Goal: Entertainment & Leisure: Consume media (video, audio)

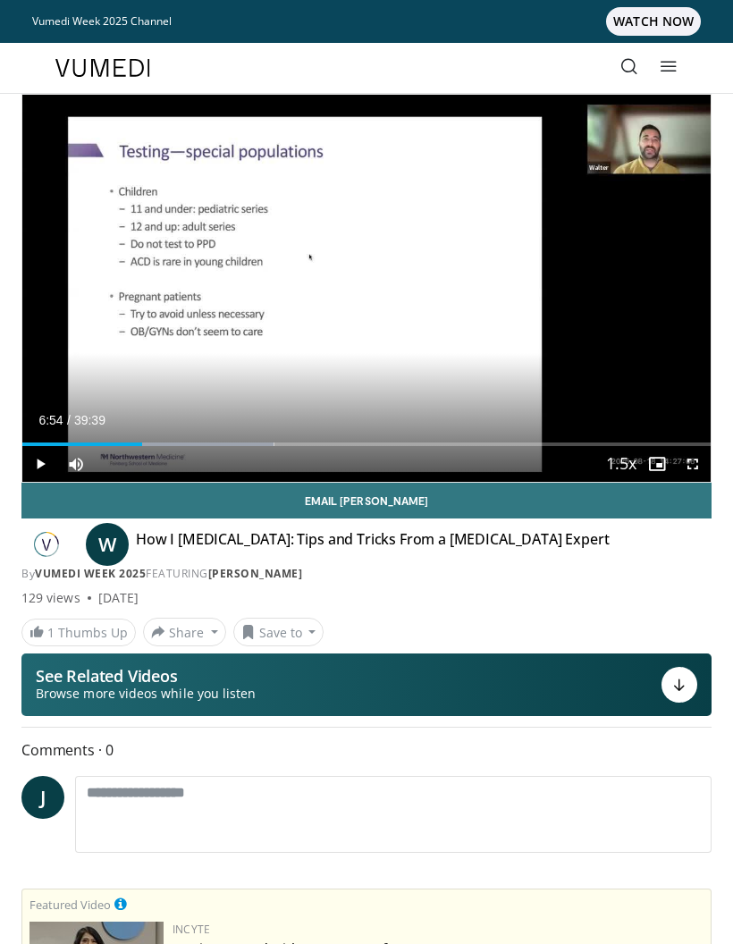
click at [130, 445] on div "Progress Bar" at bounding box center [82, 445] width 120 height 4
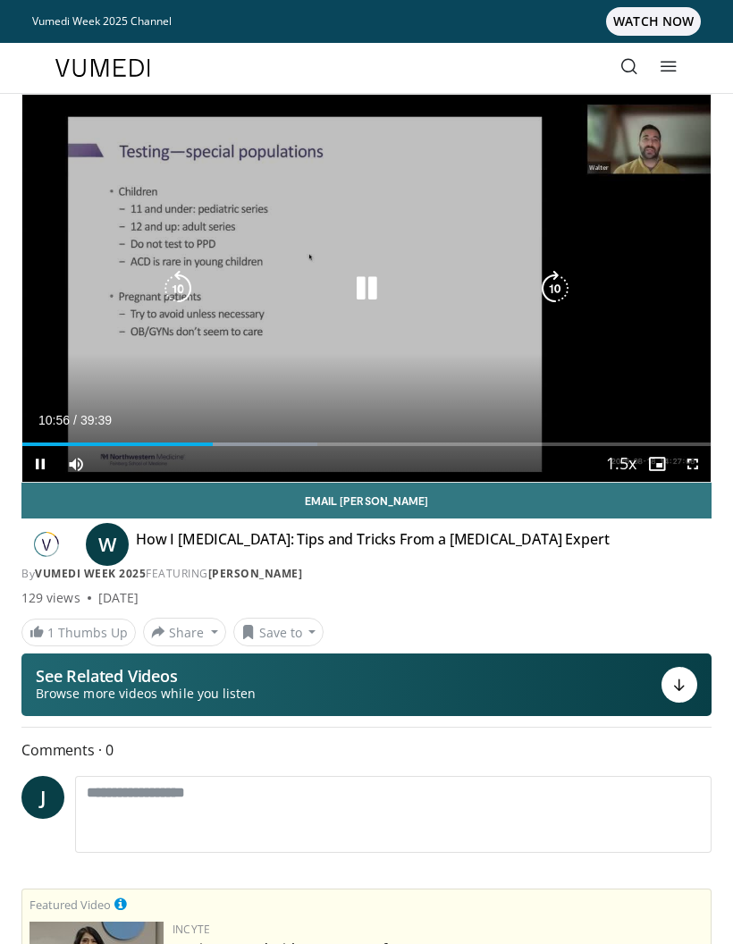
click at [564, 289] on icon "Video Player" at bounding box center [556, 289] width 36 height 36
click at [566, 285] on icon "Video Player" at bounding box center [556, 289] width 36 height 36
click at [565, 288] on icon "Video Player" at bounding box center [556, 289] width 36 height 36
click at [565, 287] on icon "Video Player" at bounding box center [556, 289] width 36 height 36
click at [563, 288] on icon "Video Player" at bounding box center [556, 289] width 36 height 36
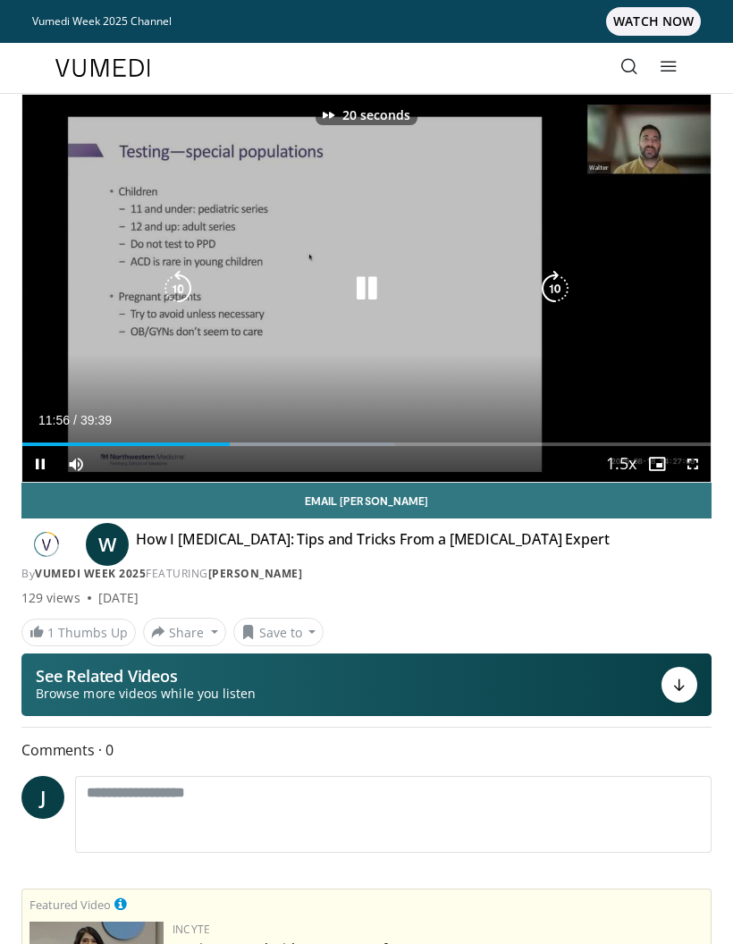
click at [561, 286] on icon "Video Player" at bounding box center [556, 289] width 36 height 36
click at [562, 285] on icon "Video Player" at bounding box center [556, 289] width 36 height 36
click at [178, 284] on icon "Video Player" at bounding box center [178, 289] width 36 height 36
click at [566, 279] on icon "Video Player" at bounding box center [556, 289] width 36 height 36
click at [557, 292] on icon "Video Player" at bounding box center [556, 289] width 36 height 36
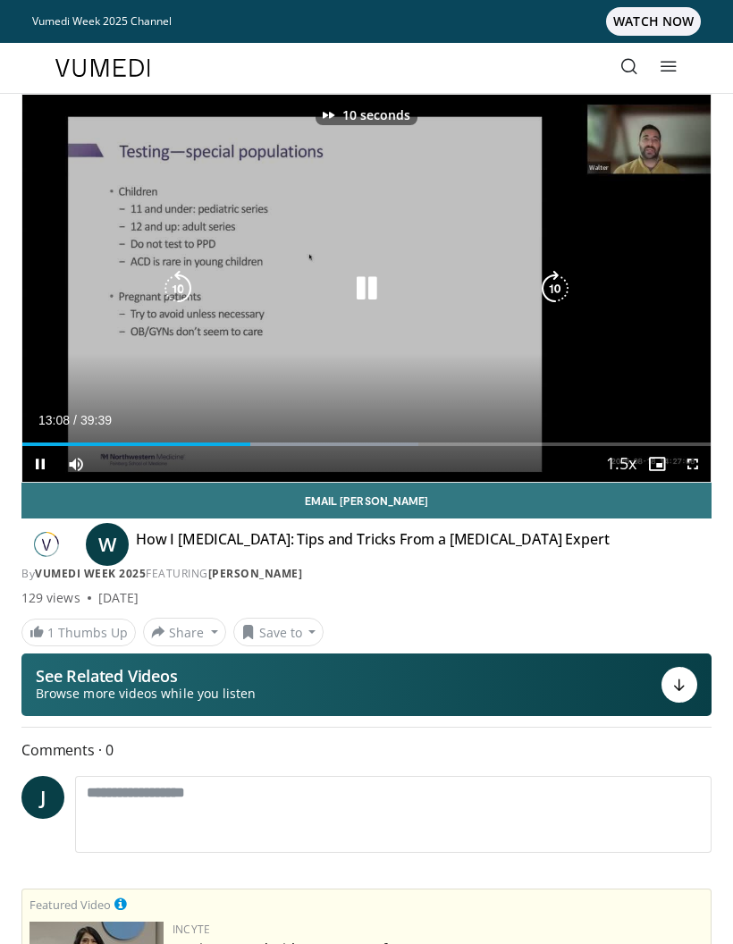
click at [560, 292] on icon "Video Player" at bounding box center [556, 289] width 36 height 36
click at [565, 282] on icon "Video Player" at bounding box center [556, 289] width 36 height 36
click at [561, 286] on icon "Video Player" at bounding box center [556, 289] width 36 height 36
click at [557, 288] on icon "Video Player" at bounding box center [556, 289] width 36 height 36
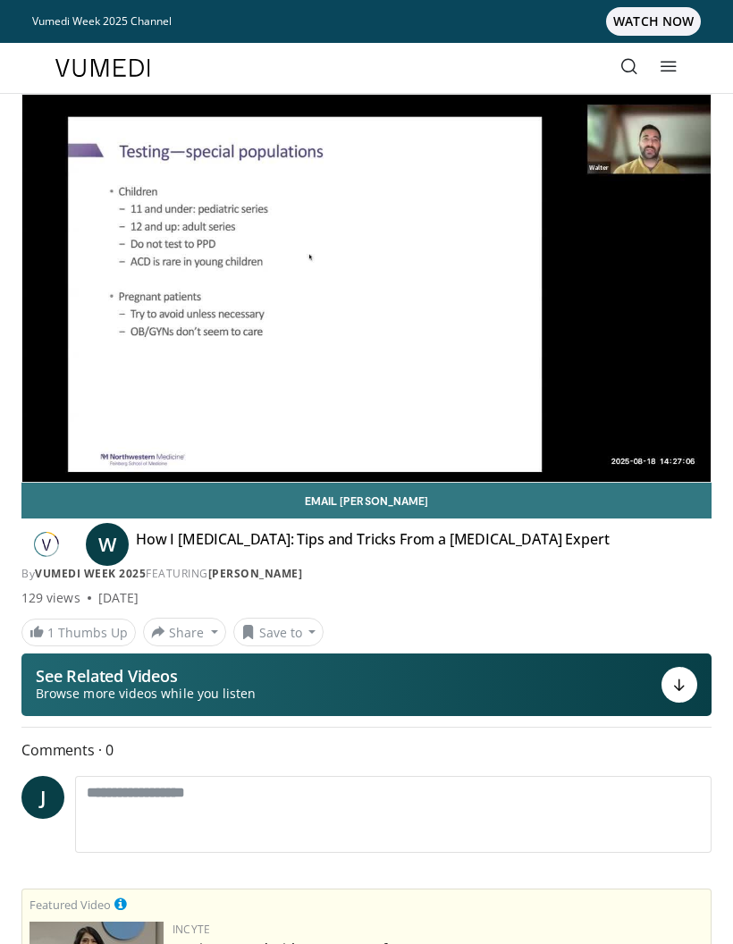
click at [558, 285] on div "10 seconds Tap to unmute" at bounding box center [366, 288] width 689 height 387
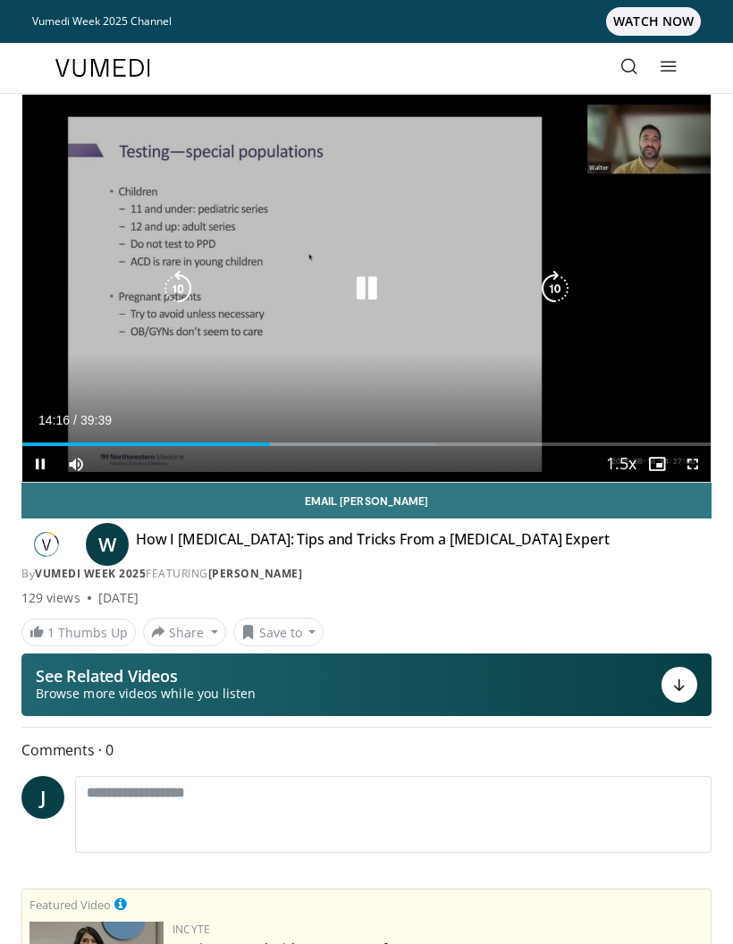
click at [560, 283] on icon "Video Player" at bounding box center [556, 289] width 36 height 36
click at [562, 280] on icon "Video Player" at bounding box center [556, 289] width 36 height 36
click at [563, 284] on icon "Video Player" at bounding box center [556, 289] width 36 height 36
click at [562, 284] on icon "Video Player" at bounding box center [556, 289] width 36 height 36
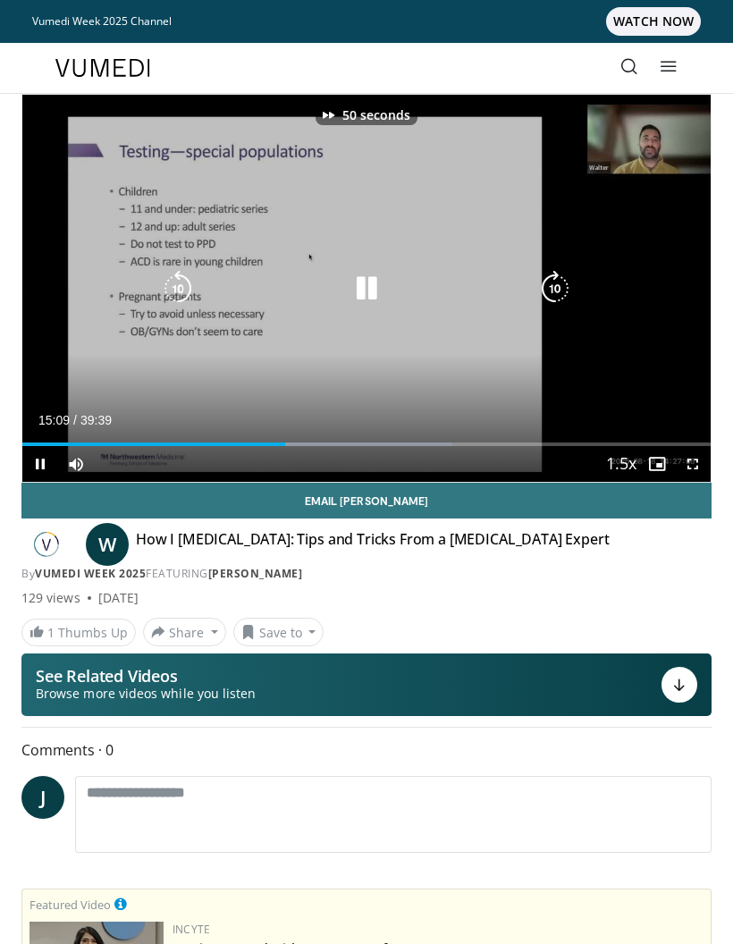
click at [561, 282] on icon "Video Player" at bounding box center [556, 289] width 36 height 36
click at [345, 292] on div "Video Player" at bounding box center [366, 289] width 413 height 36
click at [368, 284] on icon "Video Player" at bounding box center [367, 289] width 36 height 36
click at [360, 286] on icon "Video Player" at bounding box center [367, 289] width 36 height 36
click at [564, 287] on icon "Video Player" at bounding box center [556, 289] width 36 height 36
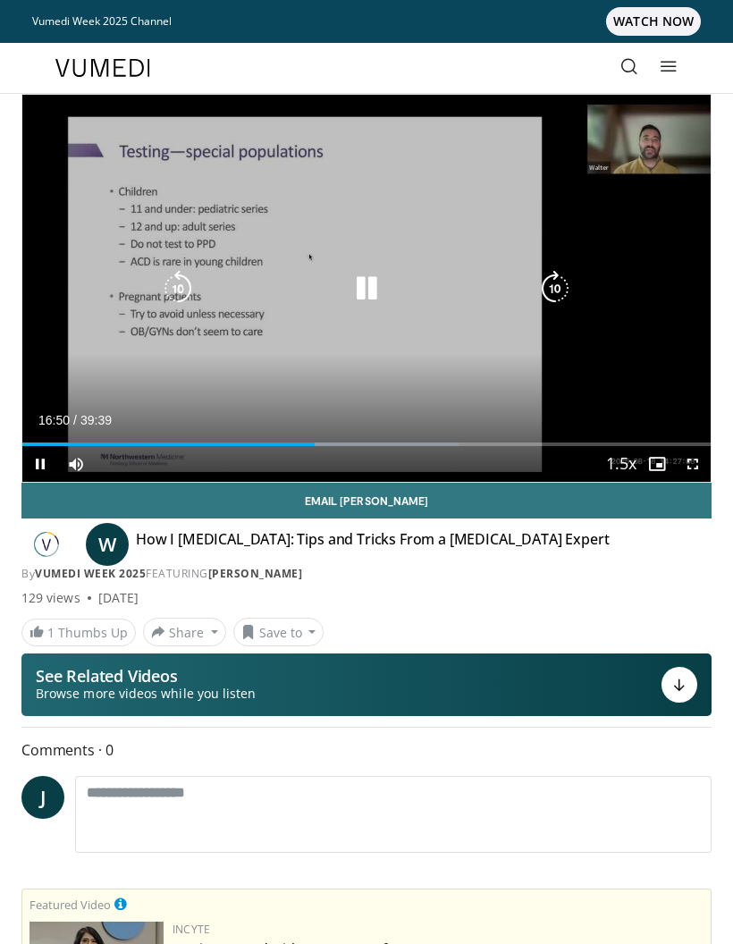
click at [568, 284] on icon "Video Player" at bounding box center [556, 289] width 36 height 36
click at [563, 284] on icon "Video Player" at bounding box center [556, 289] width 36 height 36
click at [561, 284] on icon "Video Player" at bounding box center [556, 289] width 36 height 36
click at [559, 292] on icon "Video Player" at bounding box center [556, 289] width 36 height 36
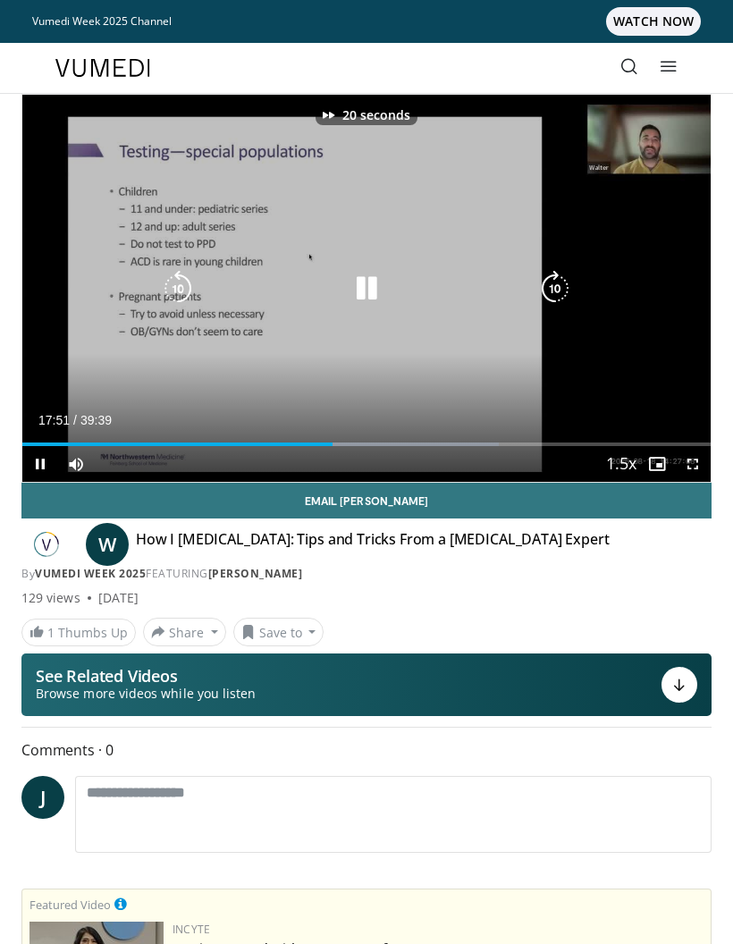
click at [559, 295] on icon "Video Player" at bounding box center [556, 289] width 36 height 36
click at [557, 292] on icon "Video Player" at bounding box center [556, 289] width 36 height 36
click at [557, 290] on icon "Video Player" at bounding box center [556, 289] width 36 height 36
click at [346, 444] on div "Progress Bar" at bounding box center [417, 445] width 175 height 4
click at [553, 297] on icon "Video Player" at bounding box center [556, 289] width 36 height 36
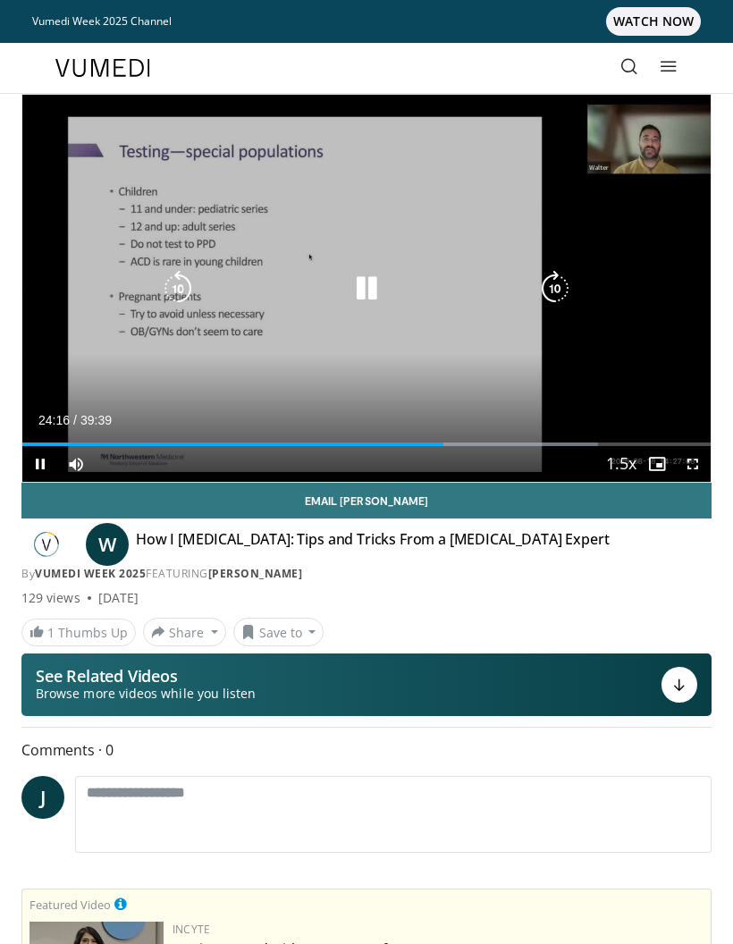
click at [542, 298] on icon "Video Player" at bounding box center [556, 289] width 36 height 36
click at [558, 288] on icon "Video Player" at bounding box center [556, 289] width 36 height 36
click at [559, 291] on icon "Video Player" at bounding box center [556, 289] width 36 height 36
click at [562, 287] on icon "Video Player" at bounding box center [556, 289] width 36 height 36
click at [174, 285] on icon "Video Player" at bounding box center [178, 289] width 36 height 36
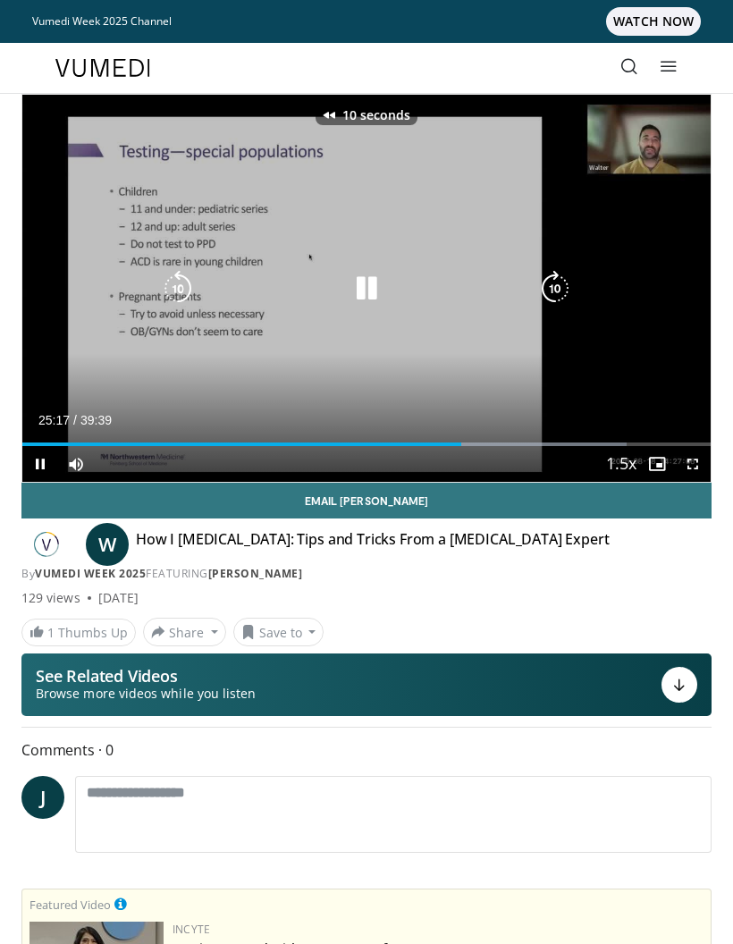
click at [173, 290] on icon "Video Player" at bounding box center [178, 289] width 36 height 36
click at [173, 283] on icon "Video Player" at bounding box center [178, 289] width 36 height 36
click at [174, 284] on icon "Video Player" at bounding box center [178, 289] width 36 height 36
click at [564, 286] on icon "Video Player" at bounding box center [556, 289] width 36 height 36
click at [560, 292] on icon "Video Player" at bounding box center [556, 289] width 36 height 36
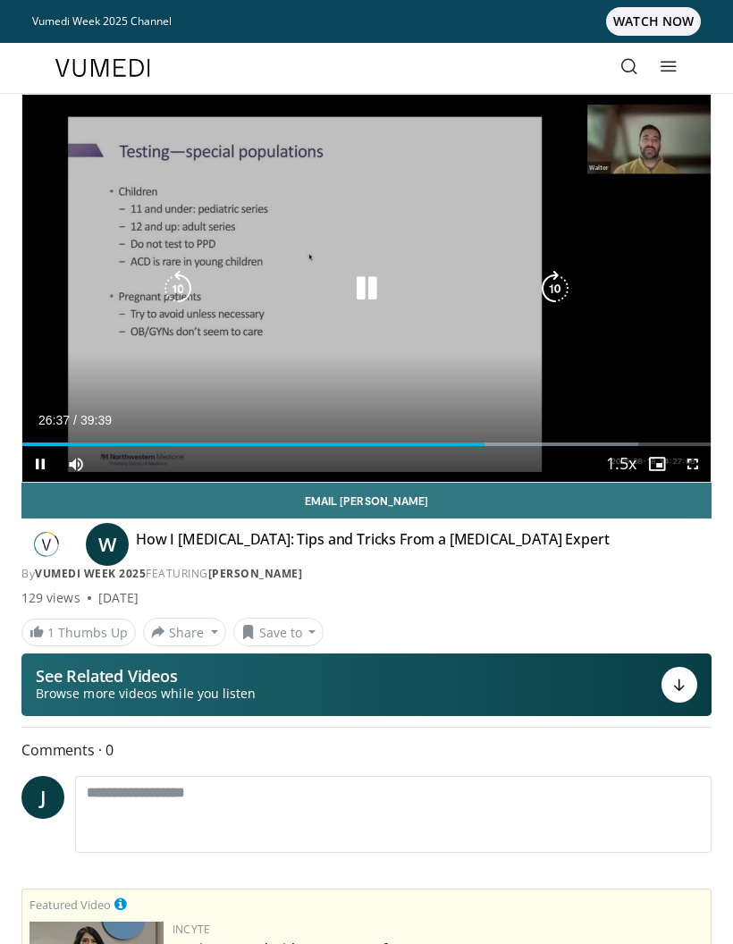
click at [559, 284] on icon "Video Player" at bounding box center [556, 289] width 36 height 36
click at [558, 283] on icon "Video Player" at bounding box center [556, 289] width 36 height 36
click at [555, 287] on icon "Video Player" at bounding box center [556, 289] width 36 height 36
click at [555, 286] on icon "Video Player" at bounding box center [556, 289] width 36 height 36
click at [554, 290] on icon "Video Player" at bounding box center [556, 289] width 36 height 36
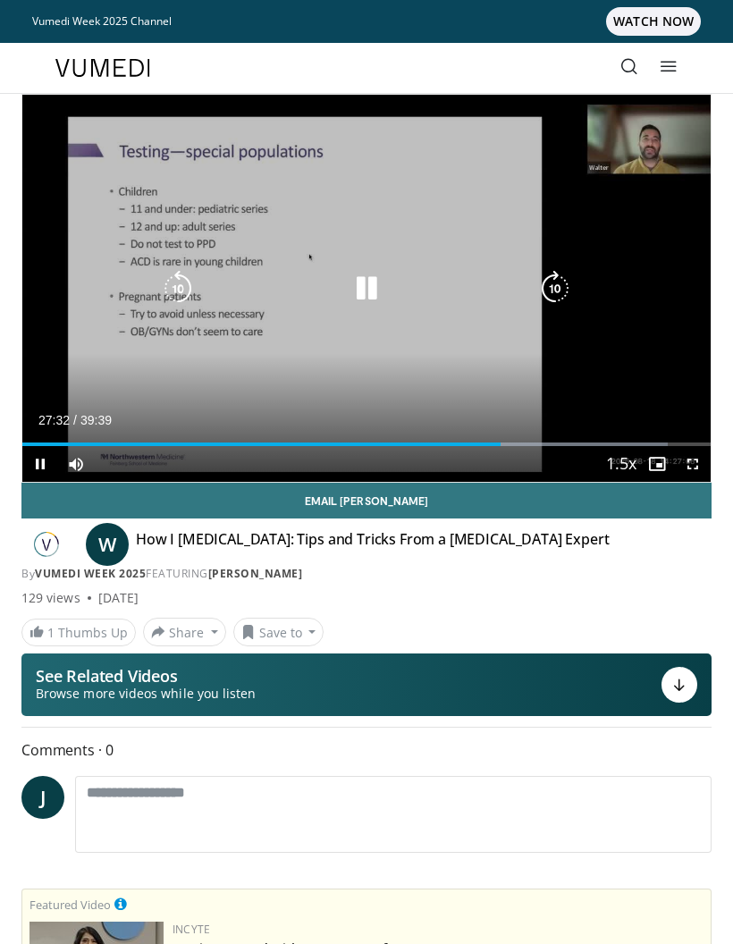
click at [561, 284] on icon "Video Player" at bounding box center [556, 289] width 36 height 36
click at [556, 289] on icon "Video Player" at bounding box center [556, 289] width 36 height 36
click at [555, 290] on icon "Video Player" at bounding box center [556, 289] width 36 height 36
click at [556, 289] on icon "Video Player" at bounding box center [556, 289] width 36 height 36
